Goal: Information Seeking & Learning: Learn about a topic

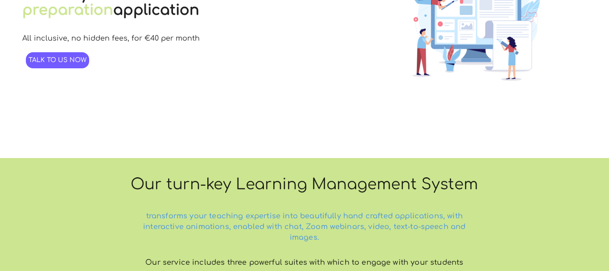
scroll to position [149, 0]
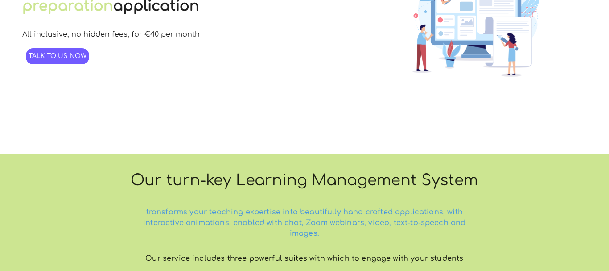
drag, startPoint x: 606, startPoint y: 59, endPoint x: 600, endPoint y: 94, distance: 35.2
click at [600, 94] on div "Publish your own exam preparation application All inclusive, no hidden fees, fo…" at bounding box center [304, 20] width 609 height 268
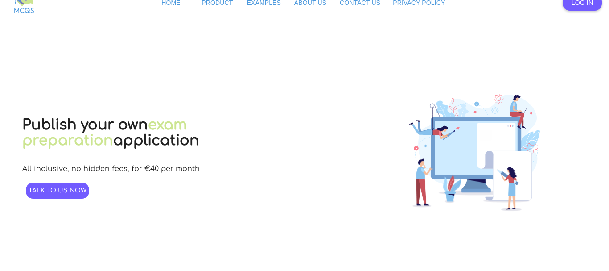
scroll to position [0, 0]
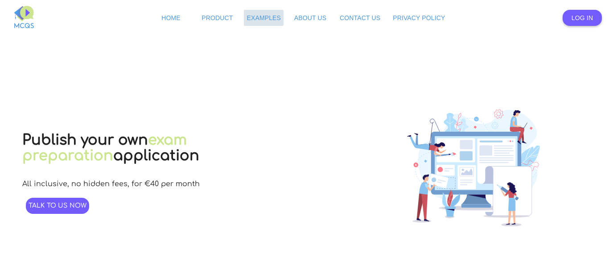
click at [269, 15] on span "Examples" at bounding box center [264, 17] width 34 height 7
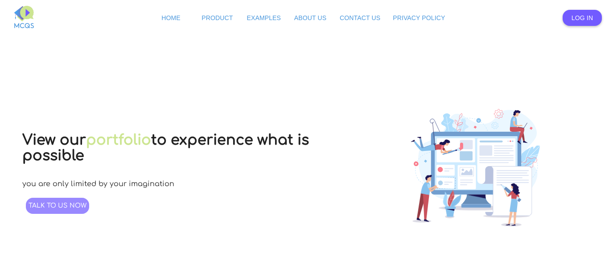
click at [61, 211] on link "Talk to us now" at bounding box center [57, 206] width 63 height 16
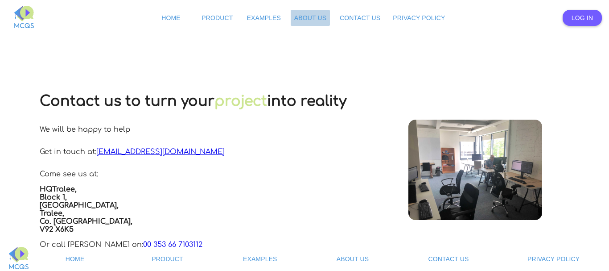
click at [315, 20] on span "About Us" at bounding box center [310, 17] width 32 height 7
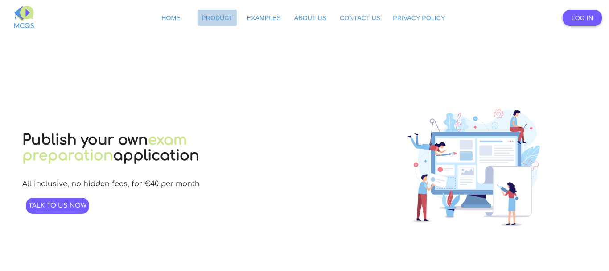
click at [211, 18] on span "Product" at bounding box center [217, 17] width 31 height 7
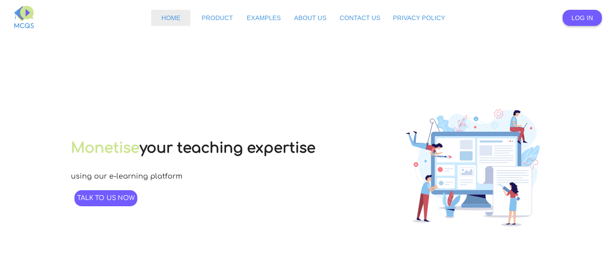
click at [164, 17] on span "Home" at bounding box center [170, 17] width 19 height 7
type input "22"
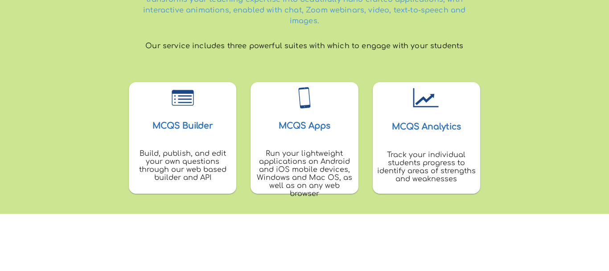
scroll to position [379, 0]
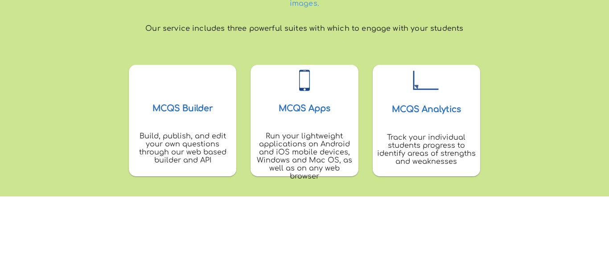
click at [184, 136] on p "Build, publish, and edit your own questions through our web based builder and A…" at bounding box center [182, 152] width 100 height 40
click at [164, 114] on div "MCQS Builder" at bounding box center [183, 93] width 108 height 57
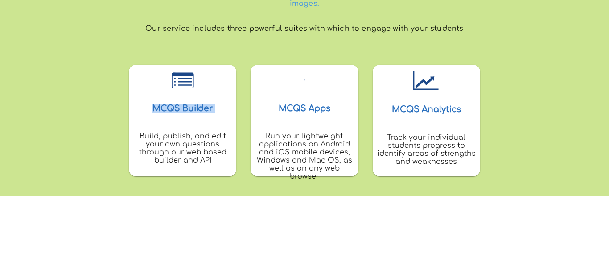
click at [164, 114] on div "MCQS Builder" at bounding box center [183, 93] width 108 height 57
click at [288, 112] on h3 "MCQS Apps" at bounding box center [305, 108] width 52 height 9
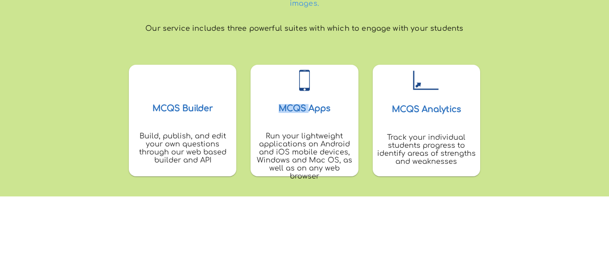
click at [288, 112] on h3 "MCQS Apps" at bounding box center [305, 108] width 52 height 9
click at [418, 105] on h3 "MCQS Analytics" at bounding box center [426, 109] width 69 height 9
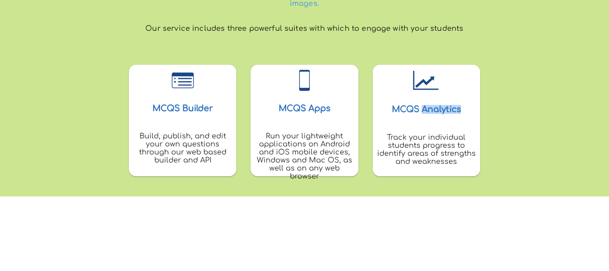
click at [418, 105] on h3 "MCQS Analytics" at bounding box center [426, 109] width 69 height 9
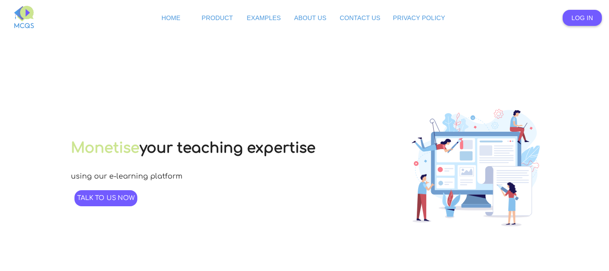
type input "65"
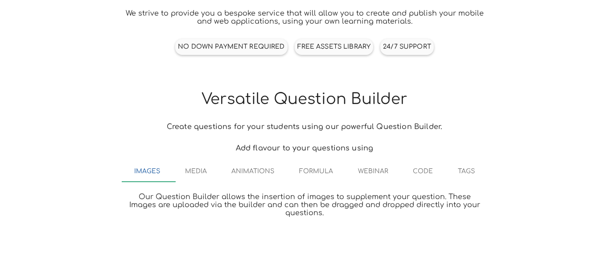
scroll to position [331, 0]
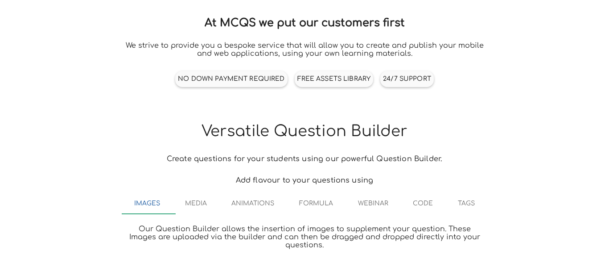
type input "88"
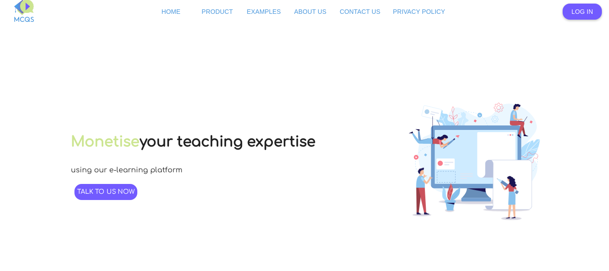
scroll to position [0, 0]
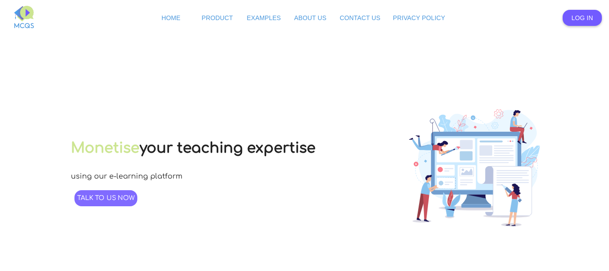
click at [103, 195] on span "Talk to us now" at bounding box center [106, 198] width 58 height 7
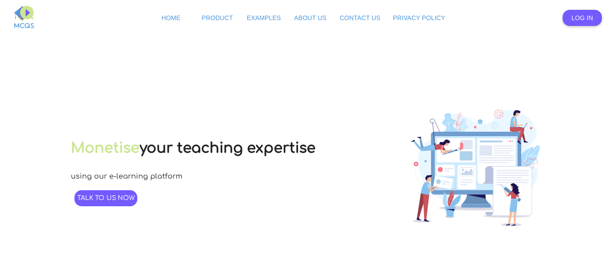
type input "17"
